Goal: Obtain resource: Download file/media

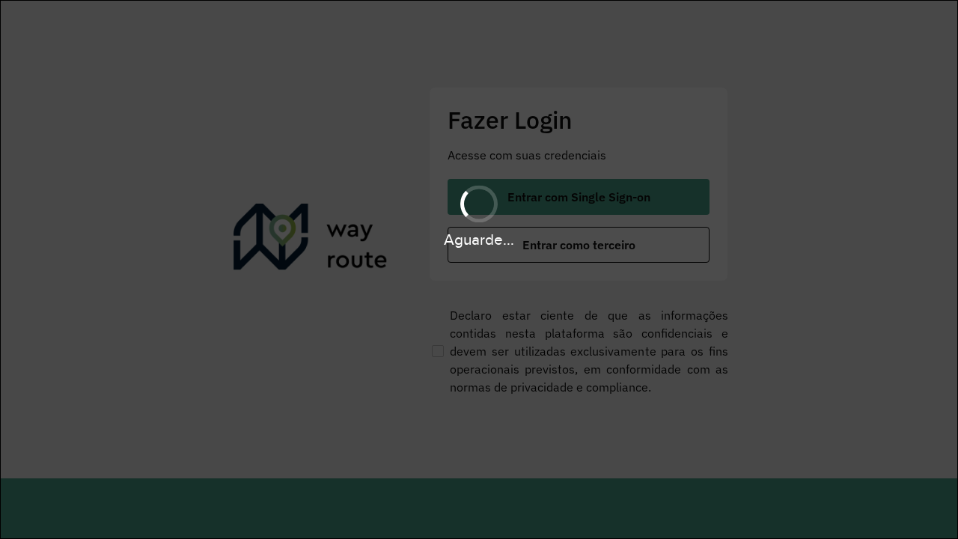
scroll to position [0, 1]
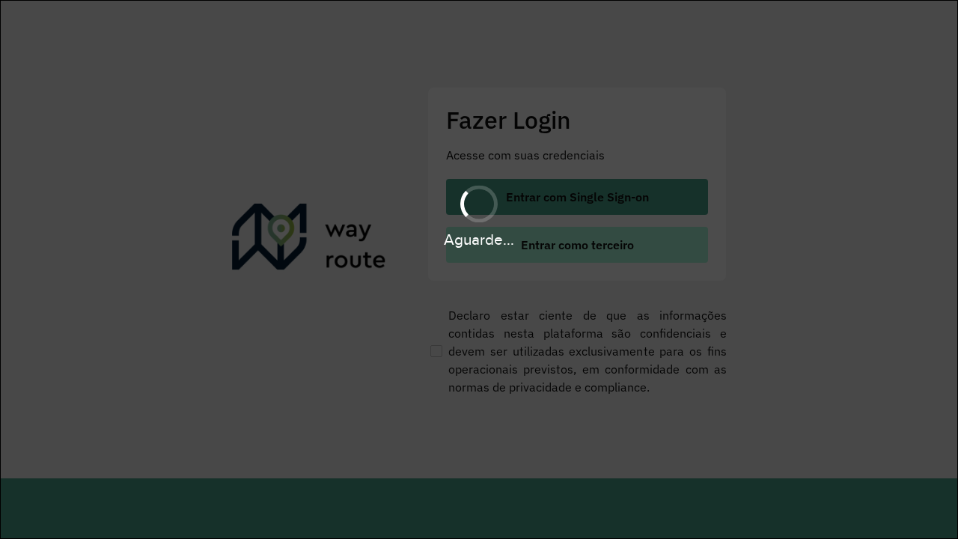
click at [577, 245] on span "Entrar como terceiro" at bounding box center [577, 245] width 113 height 12
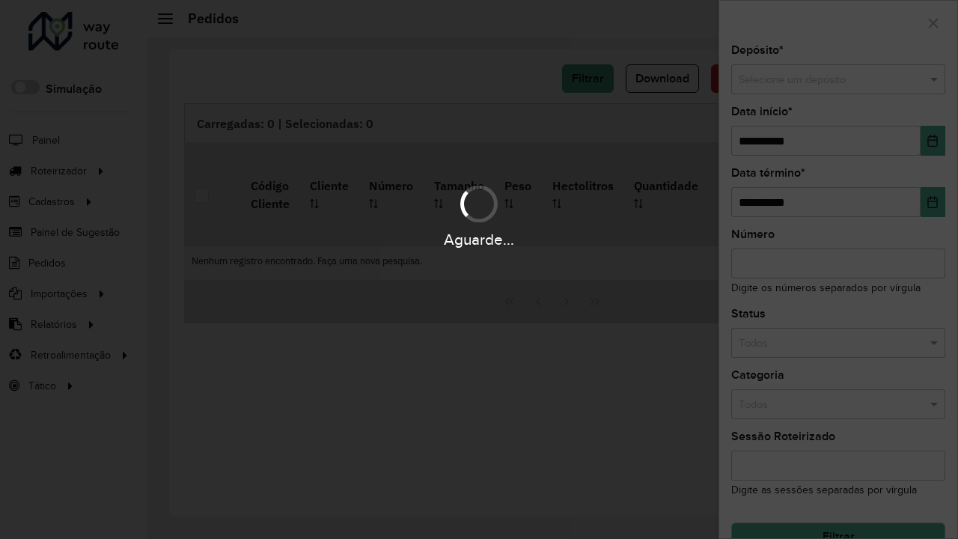
scroll to position [26, 0]
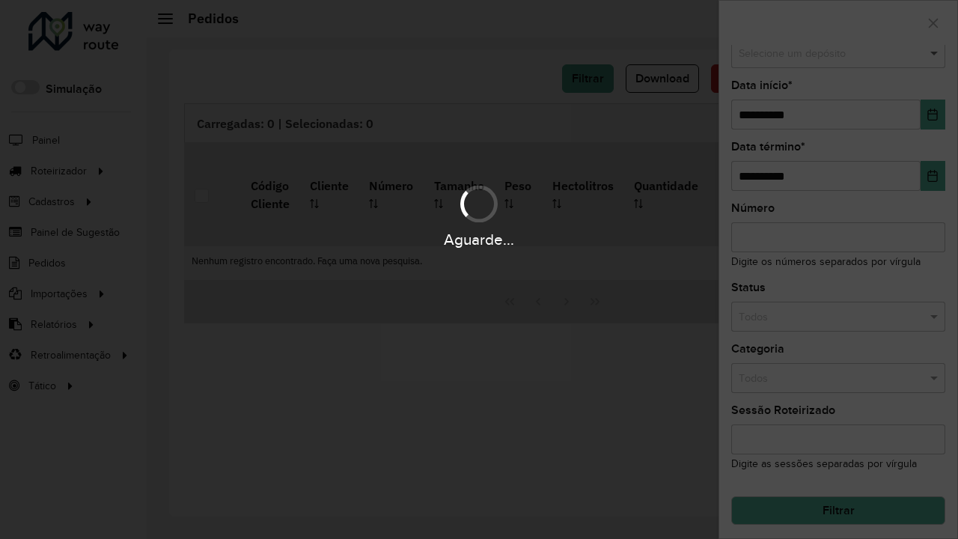
click at [936, 53] on span at bounding box center [936, 54] width 19 height 16
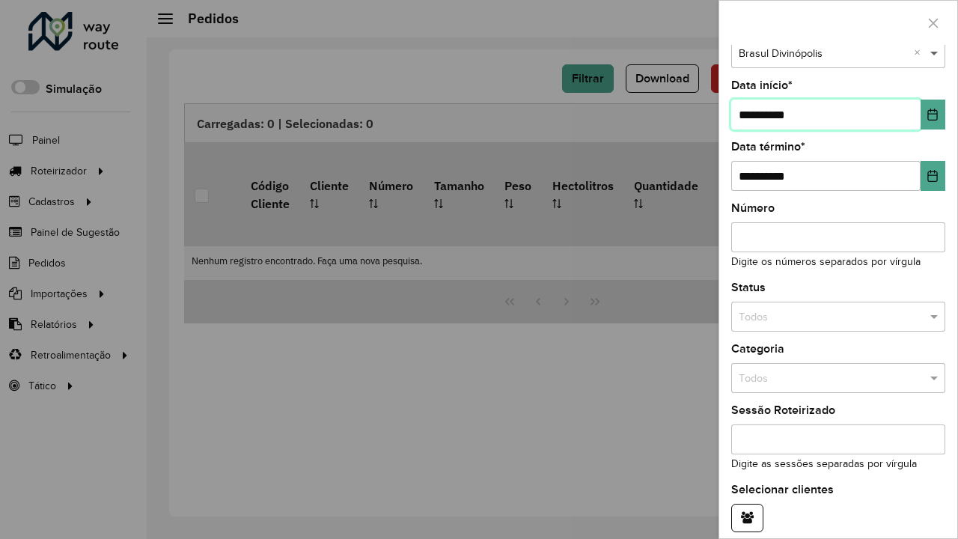
type input "**********"
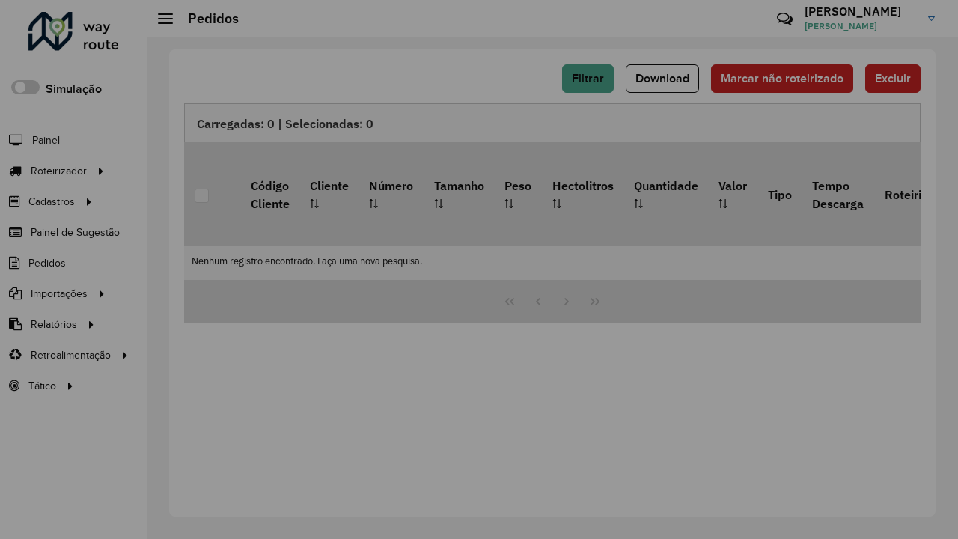
scroll to position [91, 0]
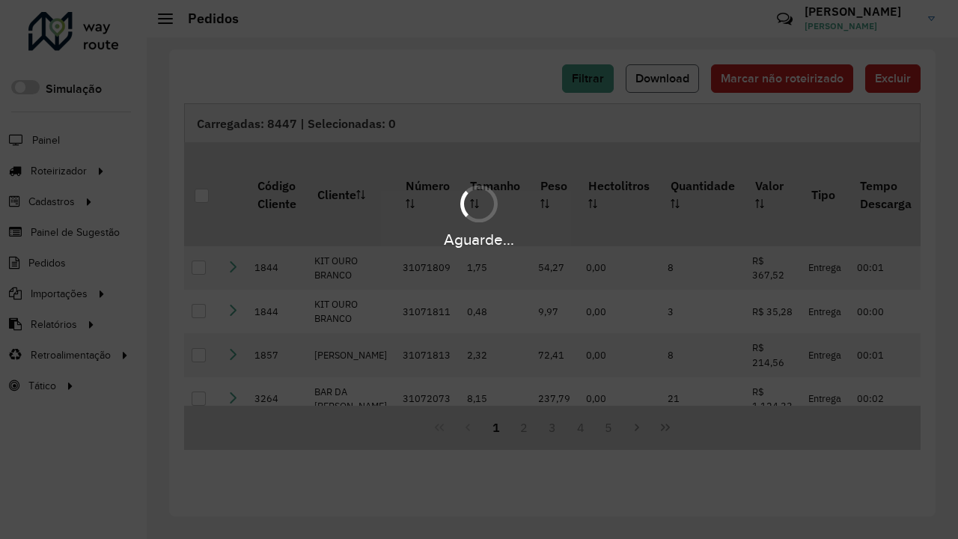
click at [663, 79] on span "Download" at bounding box center [663, 78] width 54 height 13
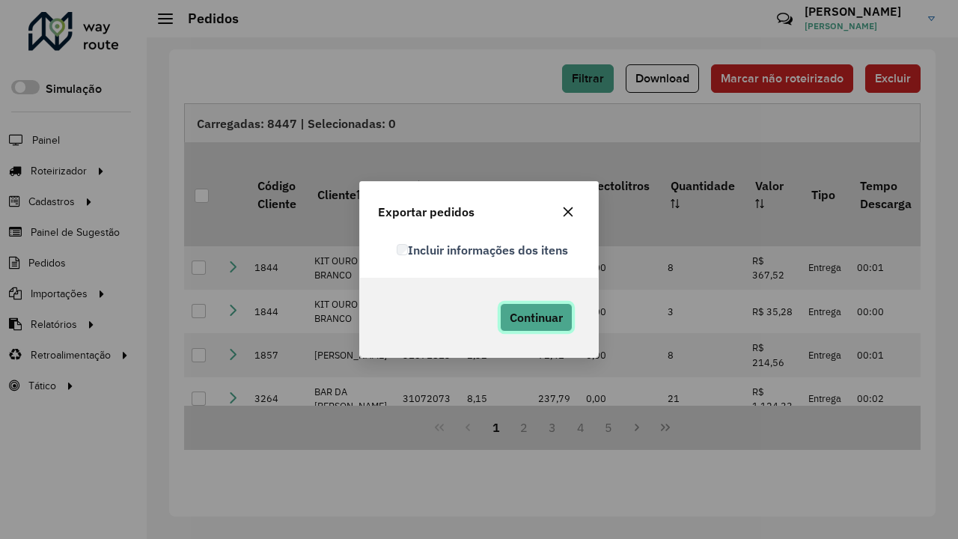
click at [536, 317] on span "Continuar" at bounding box center [536, 317] width 53 height 15
